Goal: Transaction & Acquisition: Book appointment/travel/reservation

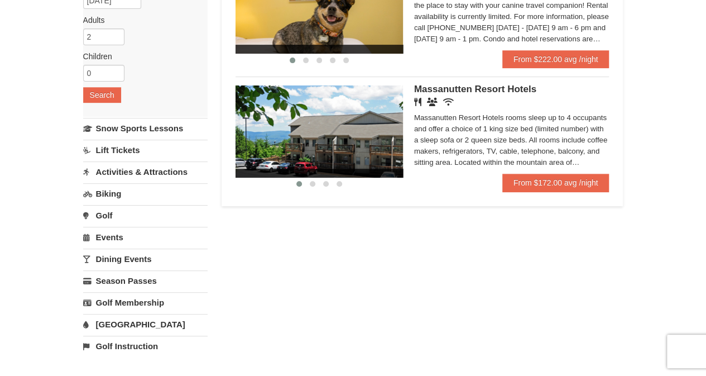
scroll to position [160, 0]
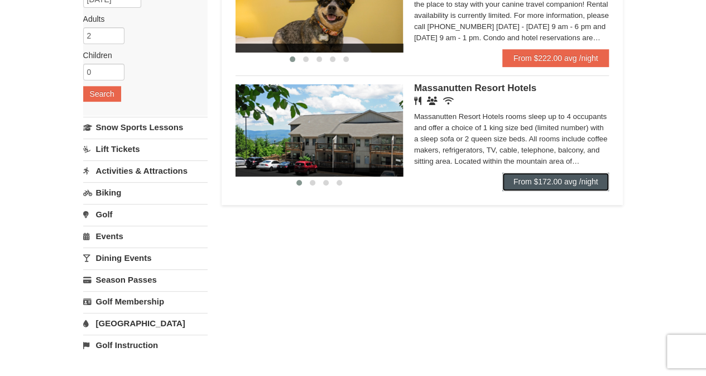
click at [570, 184] on link "From $172.00 avg /night" at bounding box center [556, 182] width 107 height 18
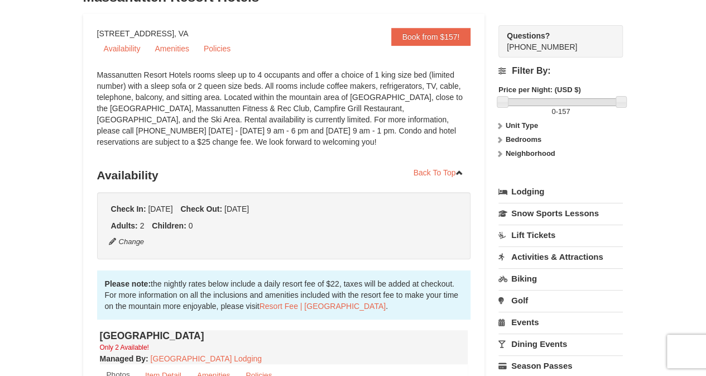
scroll to position [92, 0]
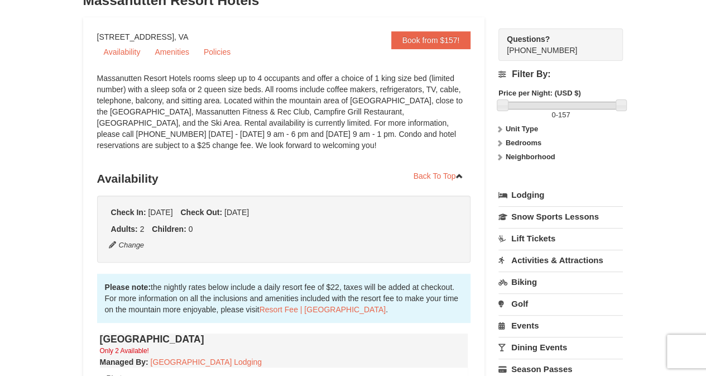
drag, startPoint x: 98, startPoint y: 35, endPoint x: 242, endPoint y: 36, distance: 144.1
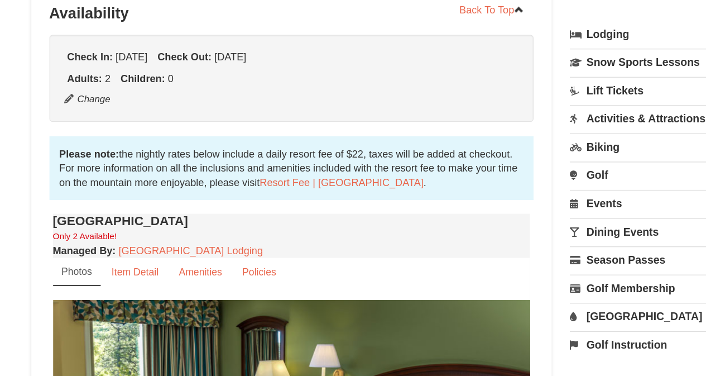
scroll to position [176, 0]
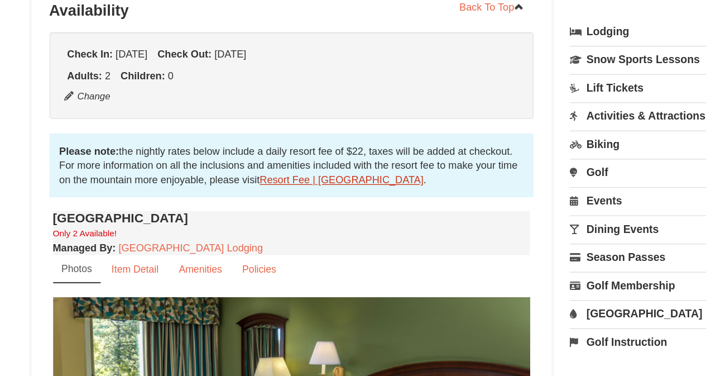
click at [278, 224] on link "Resort Fee | [GEOGRAPHIC_DATA]" at bounding box center [323, 224] width 126 height 9
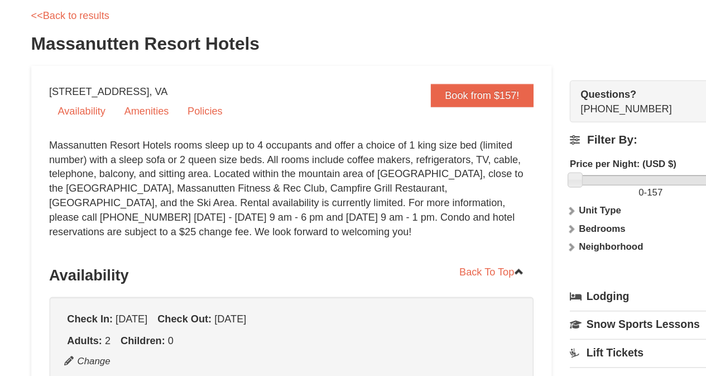
scroll to position [0, 0]
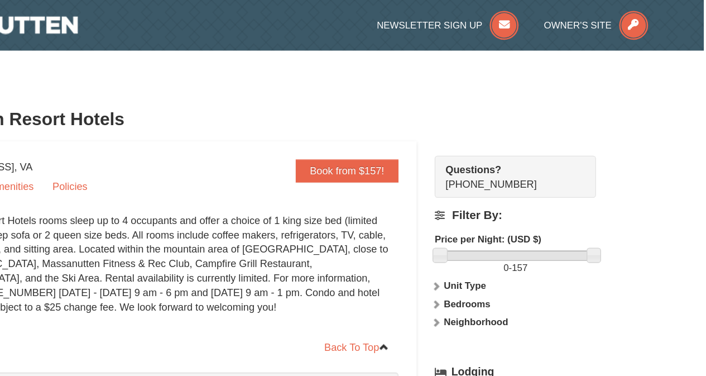
drag, startPoint x: 603, startPoint y: 45, endPoint x: 714, endPoint y: 73, distance: 114.4
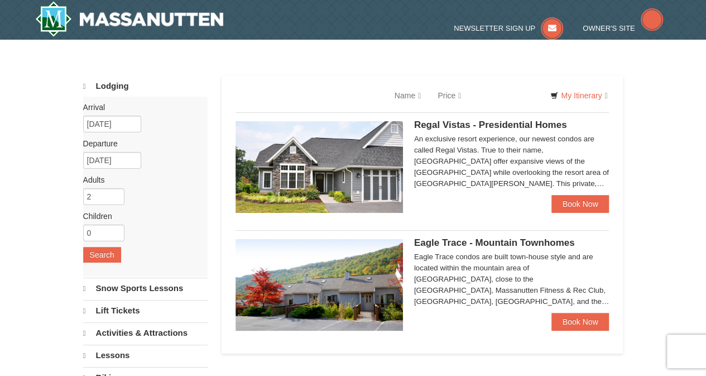
select select "9"
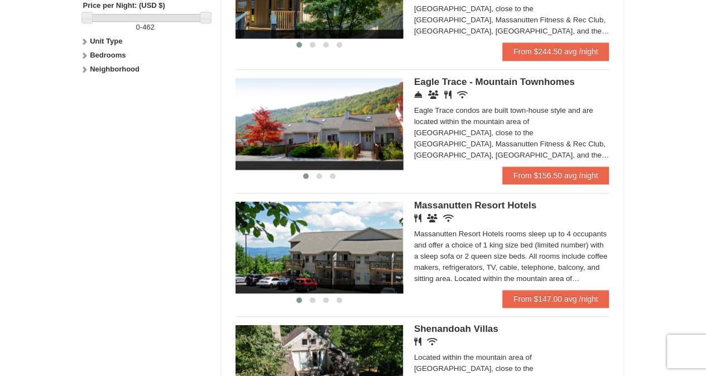
scroll to position [557, 0]
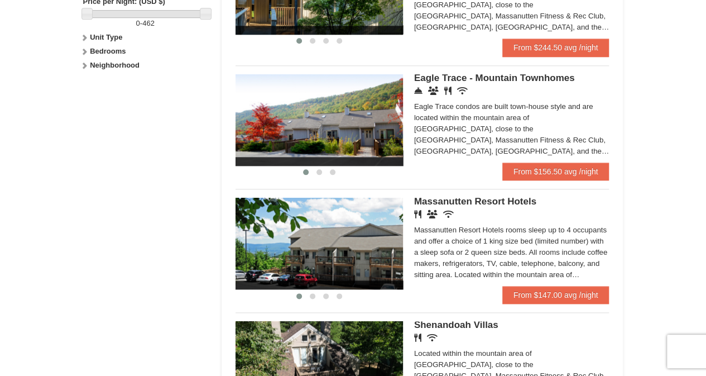
drag, startPoint x: 707, startPoint y: 215, endPoint x: 675, endPoint y: 278, distance: 70.9
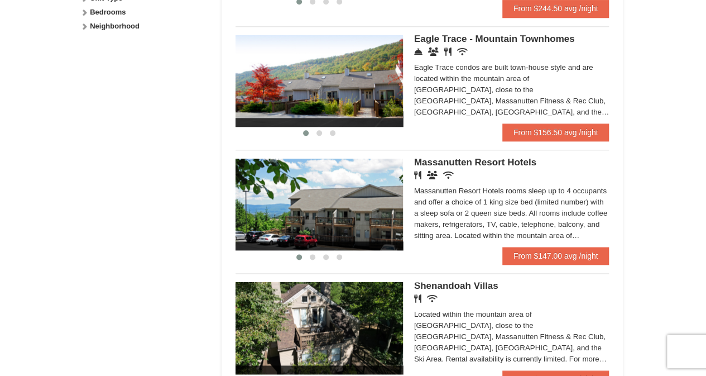
scroll to position [540, 0]
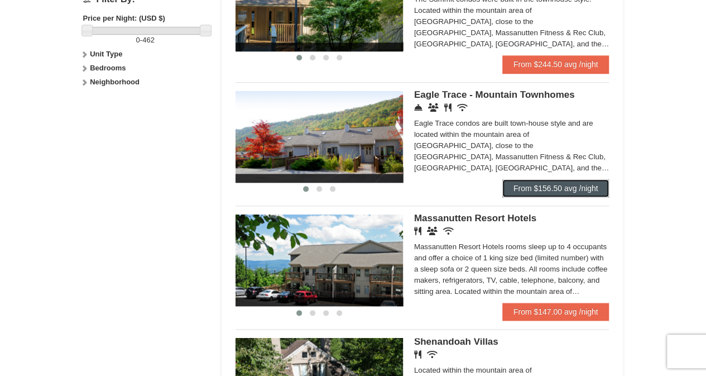
click at [560, 188] on link "From $156.50 avg /night" at bounding box center [556, 188] width 107 height 18
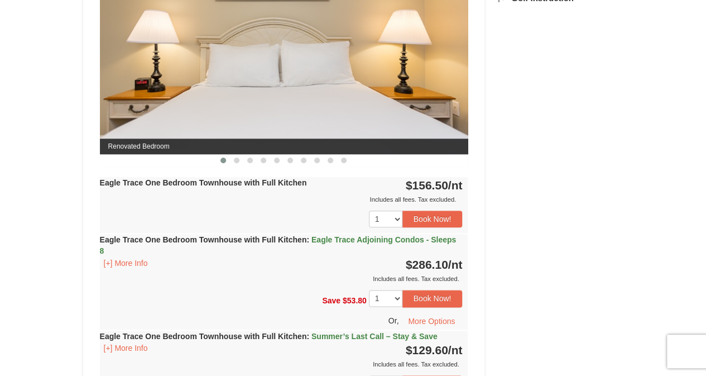
scroll to position [555, 0]
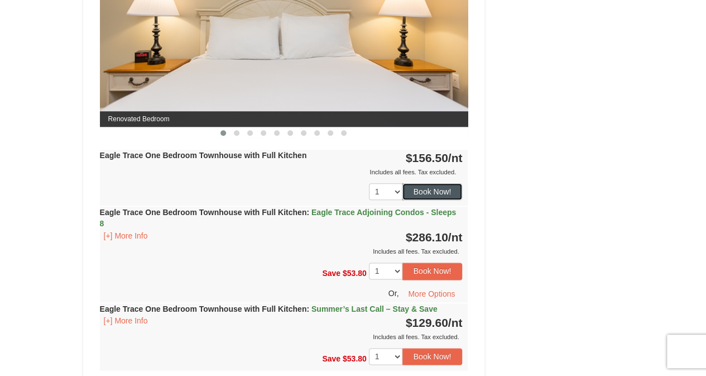
click at [442, 189] on button "Book Now!" at bounding box center [433, 191] width 60 height 17
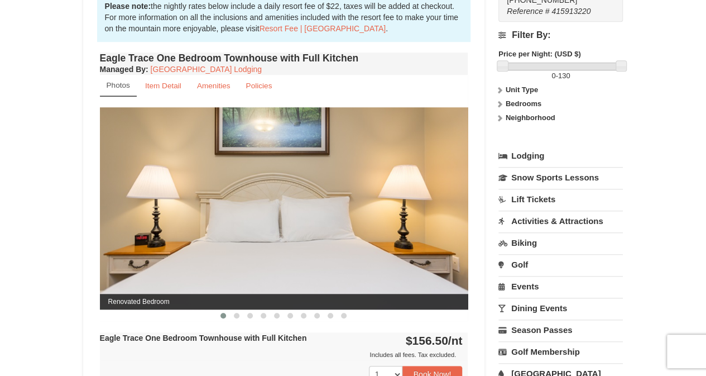
scroll to position [381, 0]
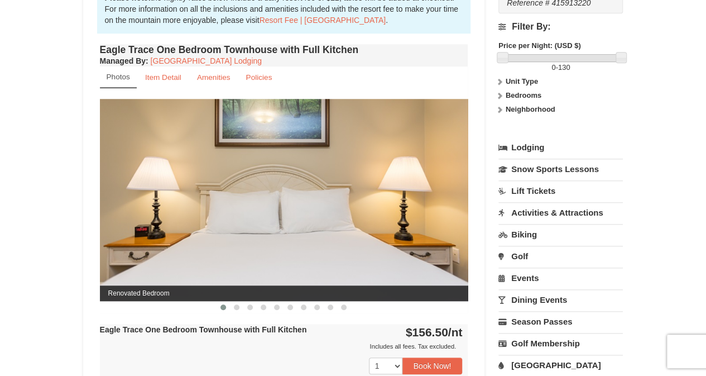
drag, startPoint x: 705, startPoint y: 142, endPoint x: 707, endPoint y: 126, distance: 16.8
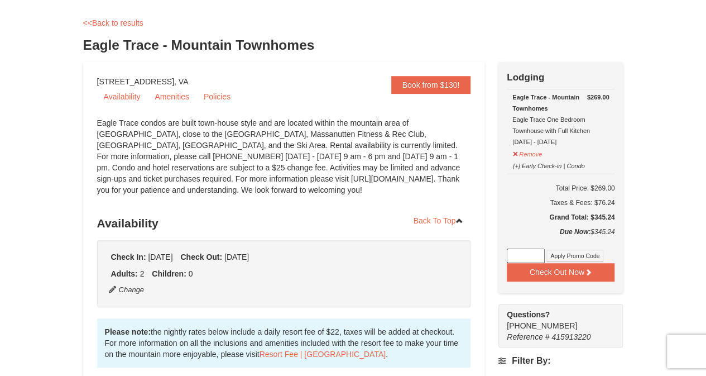
scroll to position [0, 0]
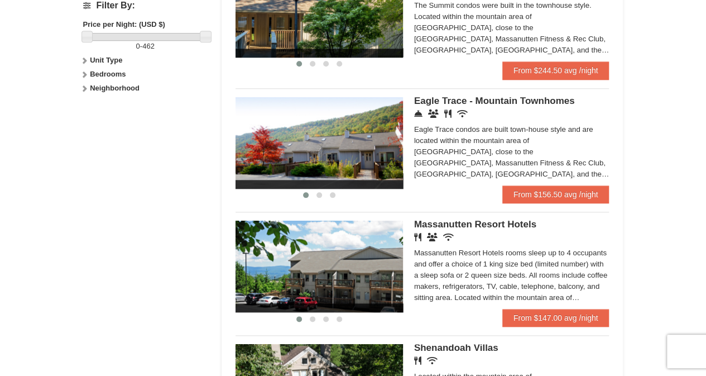
scroll to position [540, 0]
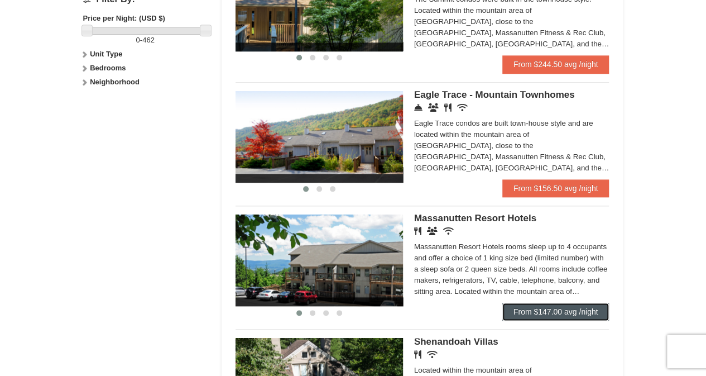
click at [553, 315] on link "From $147.00 avg /night" at bounding box center [556, 312] width 107 height 18
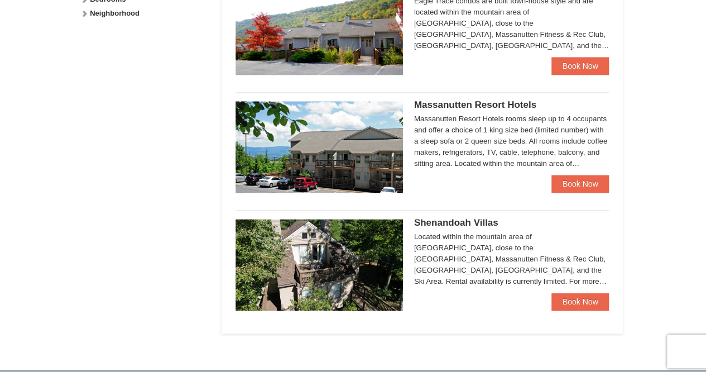
scroll to position [626, 0]
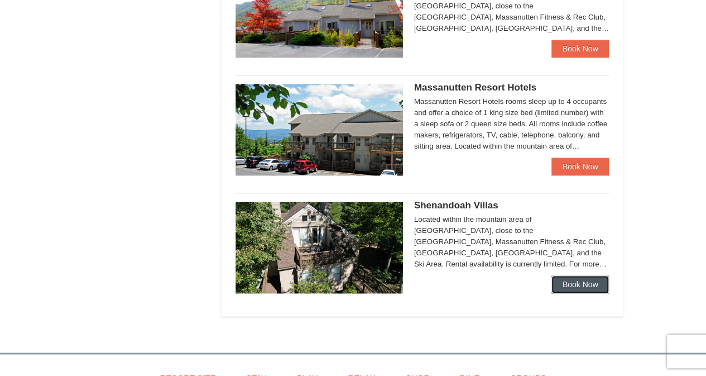
click at [577, 282] on link "Book Now" at bounding box center [581, 284] width 58 height 18
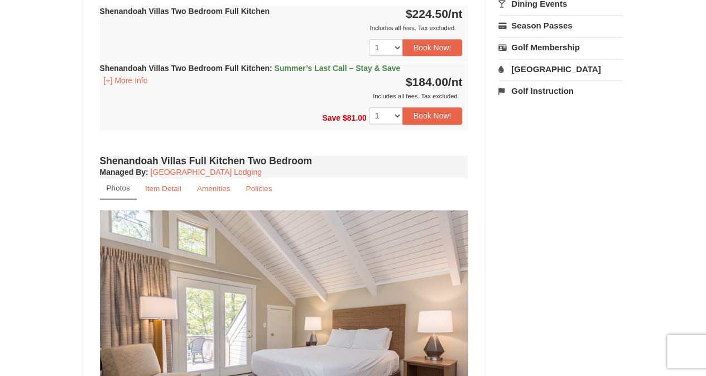
scroll to position [737, 0]
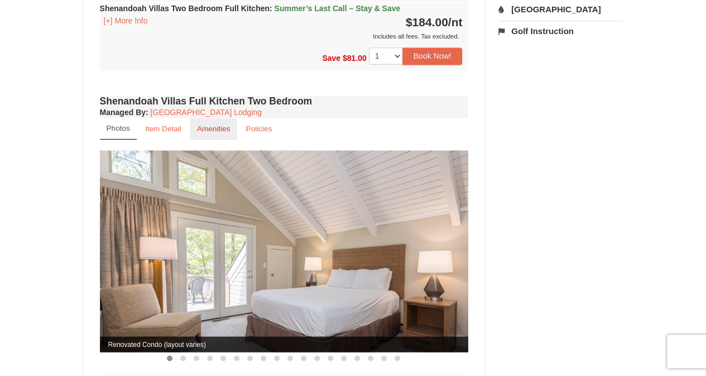
click at [210, 125] on small "Amenities" at bounding box center [214, 129] width 34 height 8
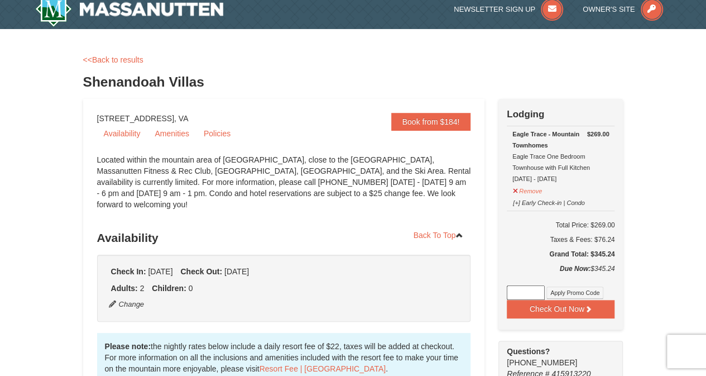
scroll to position [0, 0]
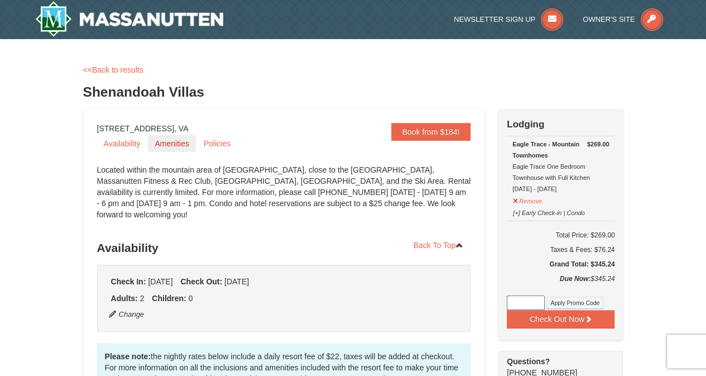
click at [171, 146] on link "Amenities" at bounding box center [171, 143] width 47 height 17
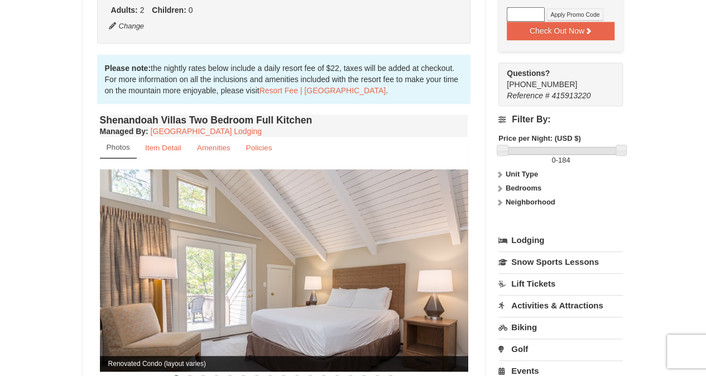
scroll to position [253, 0]
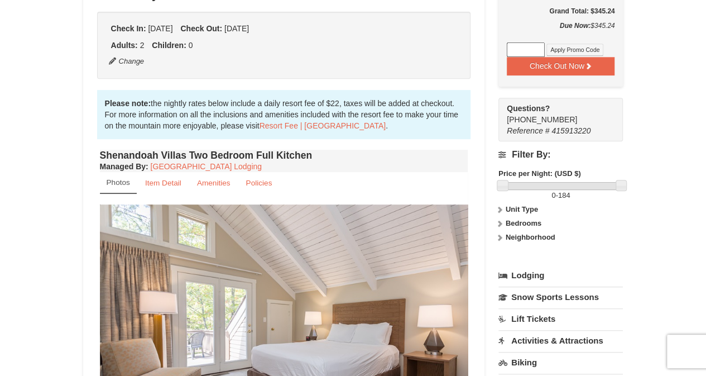
drag, startPoint x: 714, startPoint y: 154, endPoint x: 700, endPoint y: 82, distance: 72.8
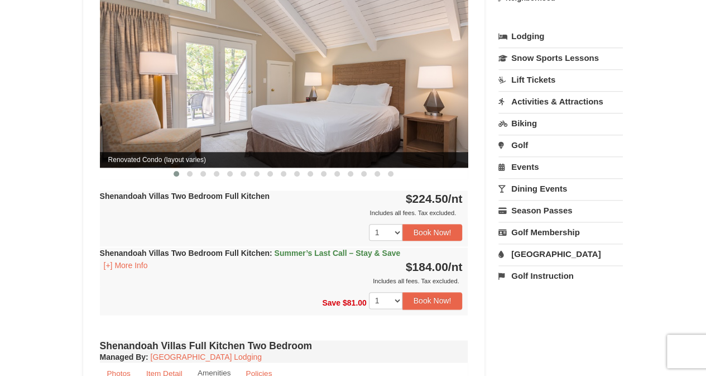
scroll to position [251, 0]
